Goal: Task Accomplishment & Management: Complete application form

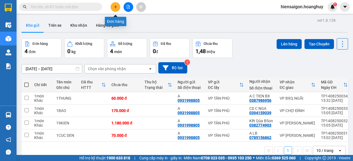
click at [116, 6] on icon "plus" at bounding box center [116, 7] width 4 height 4
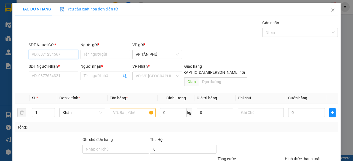
click at [54, 56] on input "SĐT Người Gửi *" at bounding box center [54, 54] width 50 height 9
click at [50, 69] on div "0983734499 - BD" at bounding box center [52, 65] width 49 height 9
type input "0983734499"
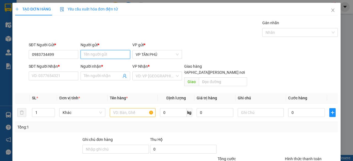
click at [115, 56] on input "Người gửi *" at bounding box center [106, 54] width 50 height 9
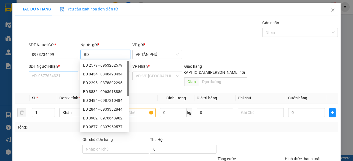
type input "BD"
click at [68, 75] on input "SĐT Người Nhận *" at bounding box center [54, 76] width 50 height 9
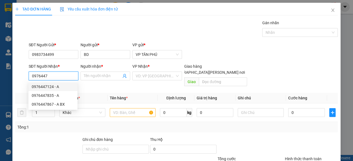
click at [59, 87] on div "0976447124 - A" at bounding box center [53, 87] width 42 height 6
type input "0976447124"
type input "A"
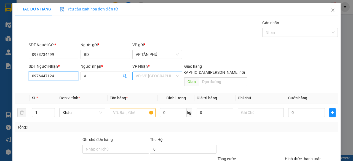
type input "0976447124"
click at [147, 76] on input "search" at bounding box center [155, 76] width 39 height 8
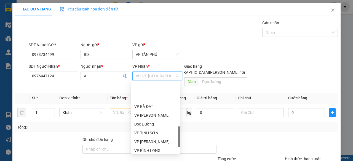
scroll to position [193, 0]
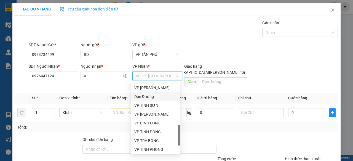
click at [141, 95] on div "Dọc Đường" at bounding box center [155, 97] width 42 height 6
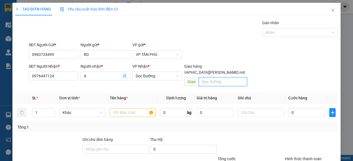
click at [219, 78] on input "text" at bounding box center [223, 82] width 48 height 9
type input "THI PHO"
click at [128, 108] on input "text" at bounding box center [133, 112] width 46 height 9
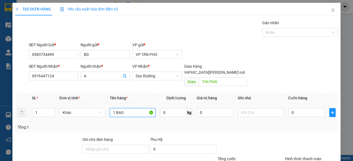
type input "1 BAO"
drag, startPoint x: 298, startPoint y: 99, endPoint x: 298, endPoint y: 103, distance: 4.1
click at [298, 104] on td "0" at bounding box center [306, 113] width 41 height 18
click at [298, 108] on input "0" at bounding box center [306, 112] width 37 height 9
type input "1"
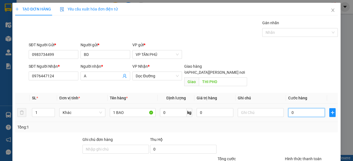
type input "1"
type input "12"
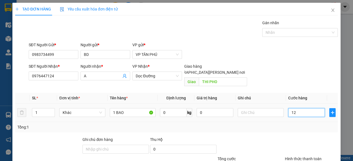
type input "120"
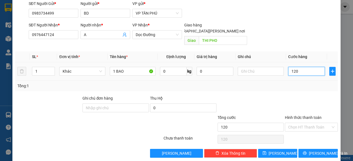
scroll to position [42, 0]
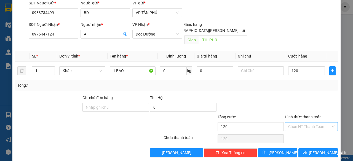
type input "120.000"
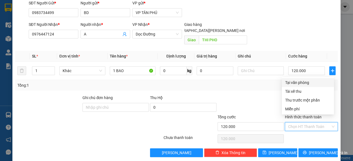
click at [302, 123] on input "Hình thức thanh toán" at bounding box center [309, 127] width 42 height 8
click at [302, 84] on div "Tại văn phòng" at bounding box center [308, 83] width 46 height 6
type input "0"
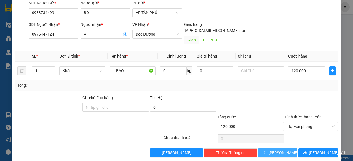
click at [281, 149] on button "[PERSON_NAME]" at bounding box center [277, 153] width 39 height 9
type input "0"
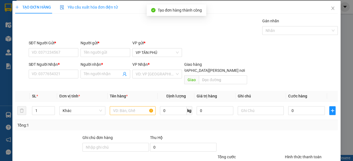
scroll to position [0, 0]
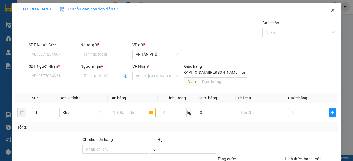
click at [332, 10] on icon "close" at bounding box center [333, 10] width 3 height 3
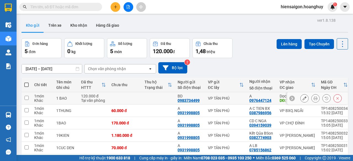
click at [33, 96] on td "1 món Khác" at bounding box center [42, 98] width 22 height 12
checkbox input "true"
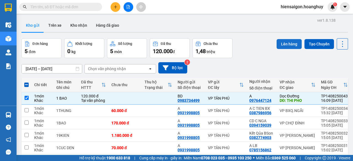
click at [284, 43] on button "Lên hàng" at bounding box center [289, 44] width 25 height 10
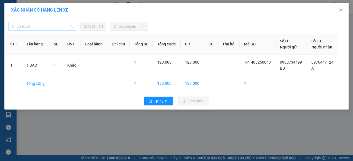
click at [41, 30] on span "Chọn tuyến" at bounding box center [42, 26] width 61 height 8
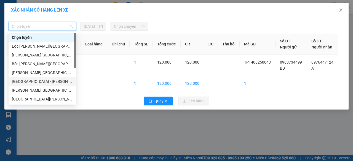
click at [25, 83] on div "[GEOGRAPHIC_DATA] - [PERSON_NAME][GEOGRAPHIC_DATA][PERSON_NAME] ([GEOGRAPHIC_DA…" at bounding box center [42, 82] width 61 height 6
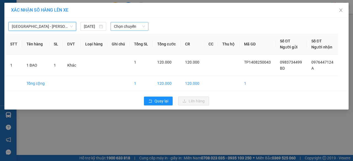
click at [130, 26] on span "Chọn chuyến" at bounding box center [129, 26] width 31 height 8
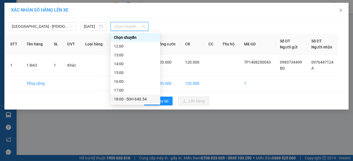
click at [129, 99] on div "18:00 - 50H-640.54" at bounding box center [135, 99] width 43 height 6
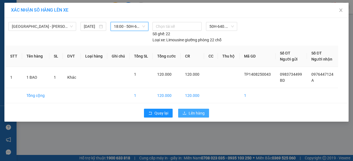
click at [189, 114] on span "Lên hàng" at bounding box center [197, 113] width 16 height 6
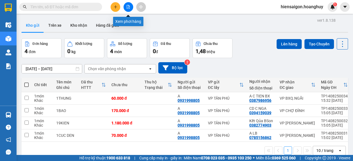
click at [127, 10] on button at bounding box center [129, 7] width 10 height 10
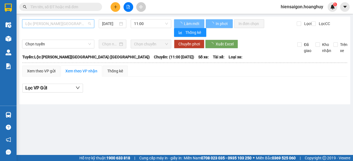
click at [69, 23] on span "Lộc [PERSON_NAME][GEOGRAPHIC_DATA] ([GEOGRAPHIC_DATA])" at bounding box center [58, 24] width 66 height 8
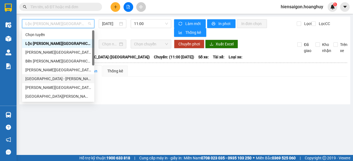
click at [39, 77] on div "[GEOGRAPHIC_DATA] - [PERSON_NAME][GEOGRAPHIC_DATA][PERSON_NAME] ([GEOGRAPHIC_DA…" at bounding box center [58, 79] width 66 height 6
type input "[DATE]"
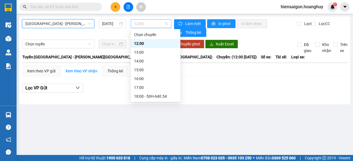
click at [157, 25] on span "12:00" at bounding box center [151, 24] width 34 height 8
click at [156, 97] on div "18:00 - 50H-640.54" at bounding box center [155, 97] width 43 height 6
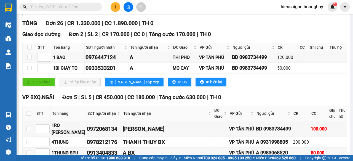
scroll to position [110, 0]
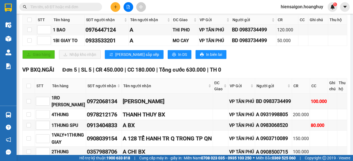
click at [67, 6] on input "text" at bounding box center [62, 7] width 65 height 6
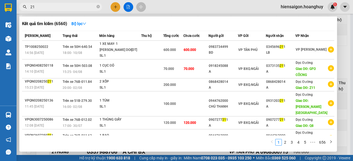
type input "2"
